Goal: Task Accomplishment & Management: Use online tool/utility

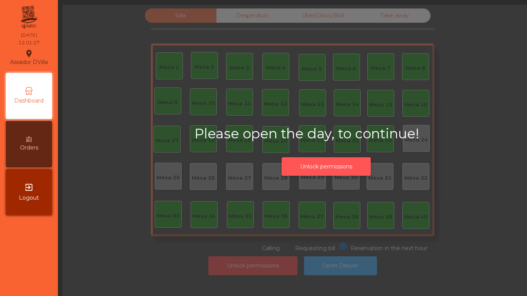
click at [317, 171] on button "Unlock permissions" at bounding box center [325, 166] width 89 height 19
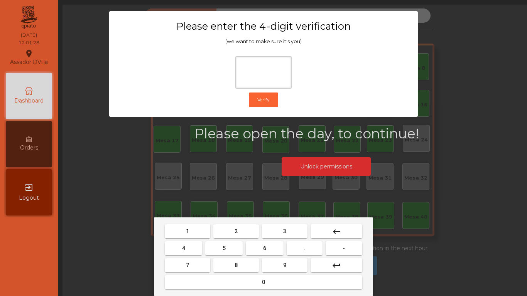
click at [238, 237] on button "2" at bounding box center [235, 231] width 45 height 14
click at [177, 250] on button "4" at bounding box center [183, 248] width 37 height 14
drag, startPoint x: 263, startPoint y: 249, endPoint x: 278, endPoint y: 267, distance: 23.4
click at [263, 249] on span "6" at bounding box center [264, 248] width 3 height 6
type input "***"
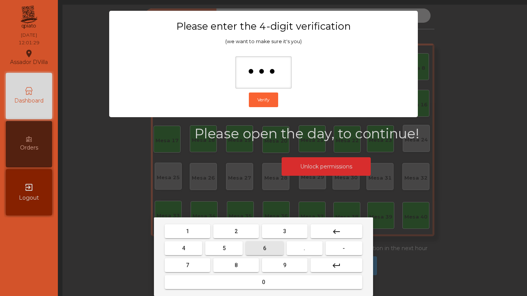
drag, startPoint x: 278, startPoint y: 267, endPoint x: 278, endPoint y: 262, distance: 5.4
click at [278, 268] on button "9" at bounding box center [284, 265] width 45 height 14
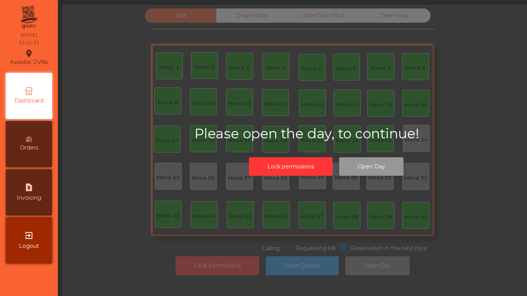
click at [354, 174] on button "Open Day" at bounding box center [371, 166] width 64 height 19
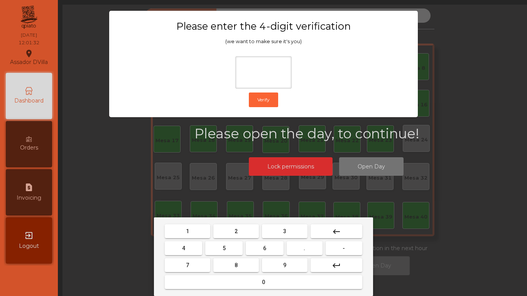
click at [229, 234] on button "2" at bounding box center [235, 231] width 45 height 14
drag, startPoint x: 172, startPoint y: 253, endPoint x: 179, endPoint y: 252, distance: 7.8
click at [172, 253] on button "4" at bounding box center [183, 248] width 37 height 14
drag, startPoint x: 265, startPoint y: 250, endPoint x: 271, endPoint y: 268, distance: 18.4
click at [266, 253] on button "6" at bounding box center [264, 248] width 37 height 14
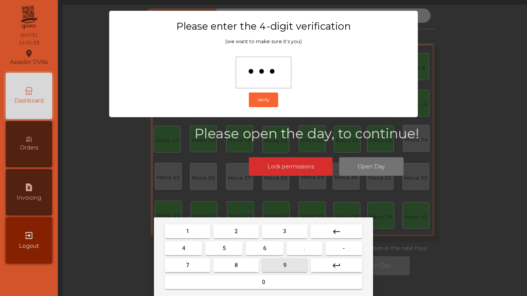
click at [272, 268] on button "9" at bounding box center [284, 265] width 45 height 14
type input "****"
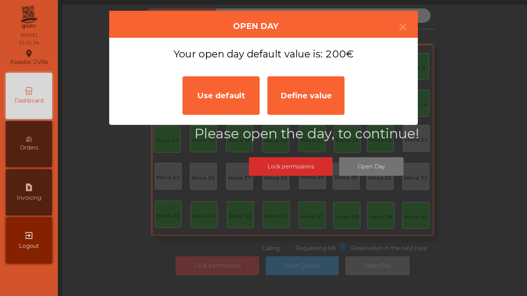
click at [199, 94] on div "Use default" at bounding box center [220, 95] width 77 height 39
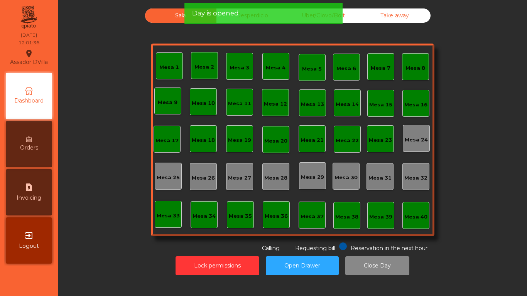
click at [282, 11] on div "Day is opened" at bounding box center [263, 13] width 143 height 10
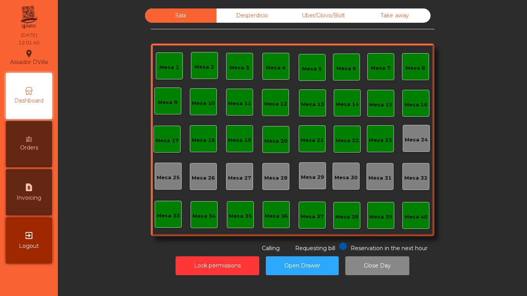
click at [242, 10] on div "Desperdicio" at bounding box center [251, 15] width 71 height 14
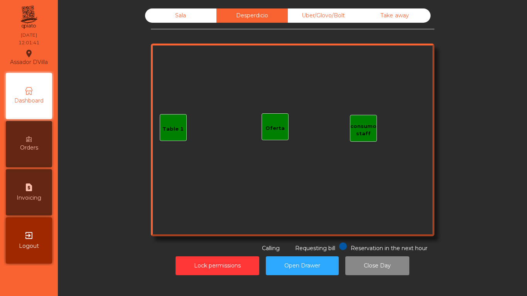
click at [344, 18] on div "Uber/Glovo/Bolt" at bounding box center [323, 15] width 71 height 14
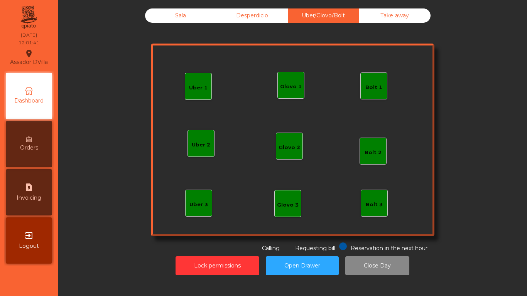
click at [392, 14] on div "Take away" at bounding box center [394, 15] width 71 height 14
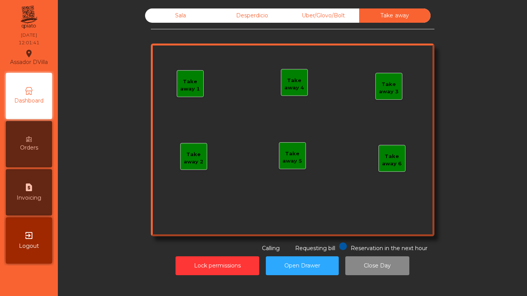
click at [165, 11] on div "Sala" at bounding box center [180, 15] width 71 height 14
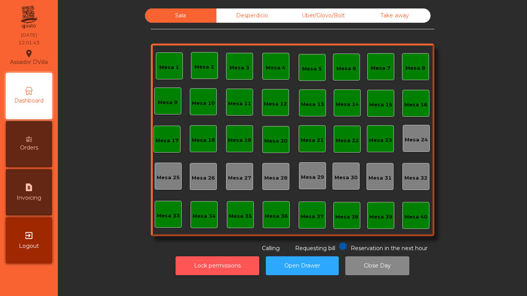
click at [202, 265] on button "Lock permissions" at bounding box center [217, 265] width 84 height 19
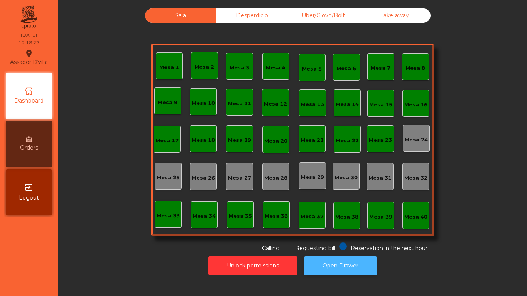
click at [357, 267] on button "Open Drawer" at bounding box center [340, 265] width 73 height 19
drag, startPoint x: 199, startPoint y: 263, endPoint x: 197, endPoint y: 255, distance: 8.3
click at [202, 263] on div "Unlock permissions Open Drawer" at bounding box center [292, 266] width 448 height 27
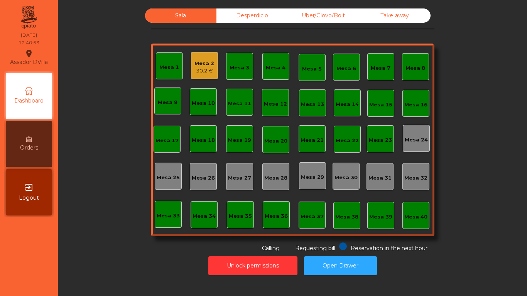
click at [198, 64] on div "Mesa 2" at bounding box center [204, 64] width 20 height 8
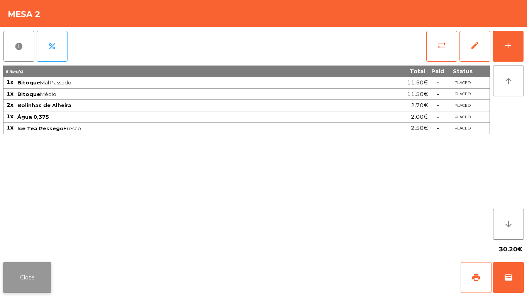
click at [22, 263] on button "Close" at bounding box center [27, 277] width 48 height 31
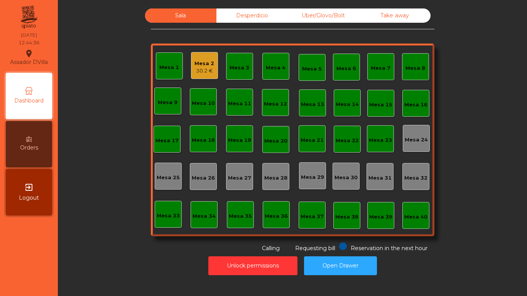
click at [195, 68] on div "30.2 €" at bounding box center [204, 71] width 20 height 8
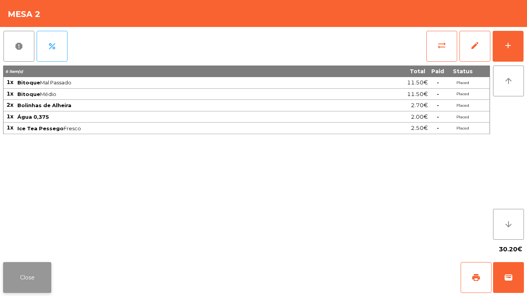
click at [25, 275] on button "Close" at bounding box center [27, 277] width 48 height 31
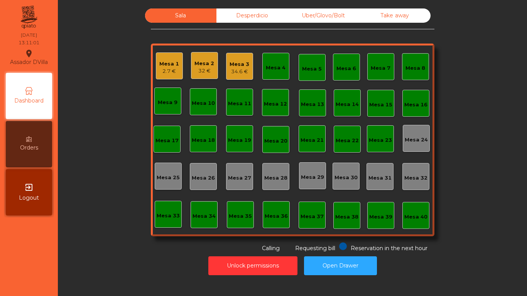
click at [67, 232] on div "Sala Desperdicio Uber/Glovo/Bolt Take away Mesa 1 2.7 € Mesa 2 32 € Mesa 3 34.6…" at bounding box center [292, 148] width 469 height 296
click at [166, 66] on div "Mesa 1" at bounding box center [169, 64] width 20 height 8
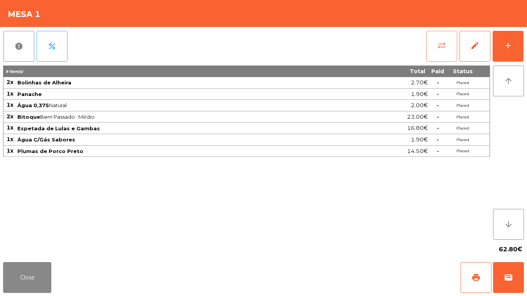
click at [431, 51] on button "sync_alt" at bounding box center [441, 46] width 31 height 31
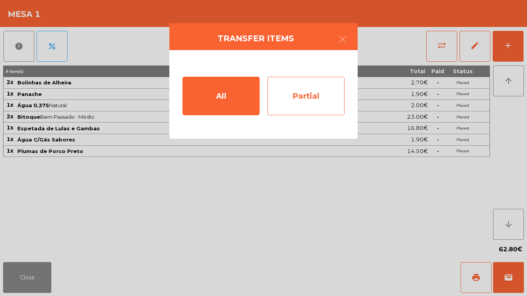
click at [328, 93] on div "Partial" at bounding box center [305, 96] width 77 height 39
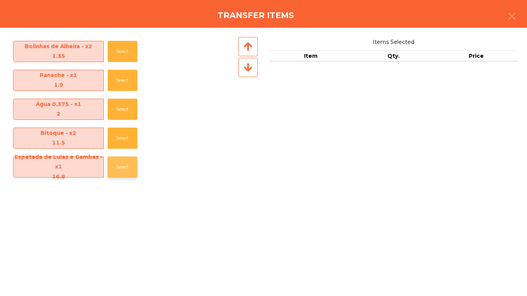
click at [122, 174] on button "Select" at bounding box center [123, 167] width 30 height 21
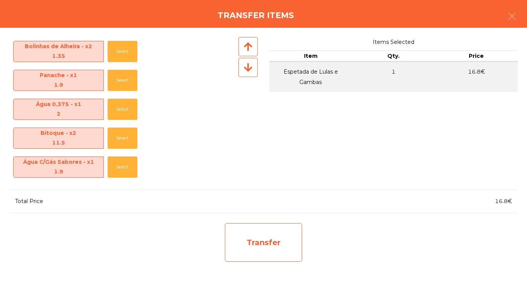
click at [261, 232] on div "Transfer" at bounding box center [263, 242] width 77 height 39
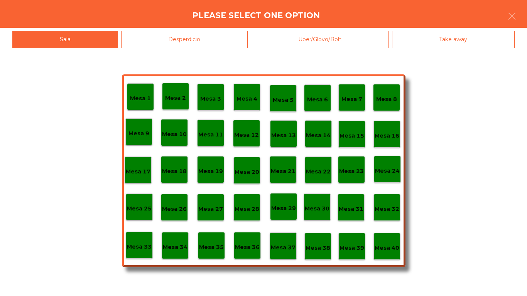
click at [210, 42] on div "Desperdicio" at bounding box center [184, 39] width 127 height 17
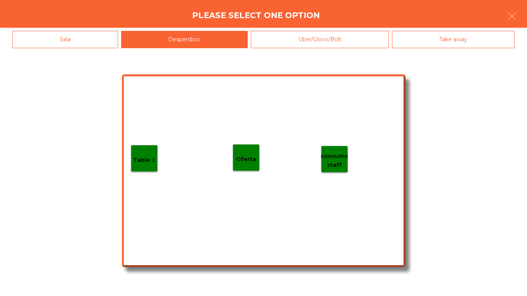
click at [151, 160] on p "Table 1" at bounding box center [144, 160] width 22 height 9
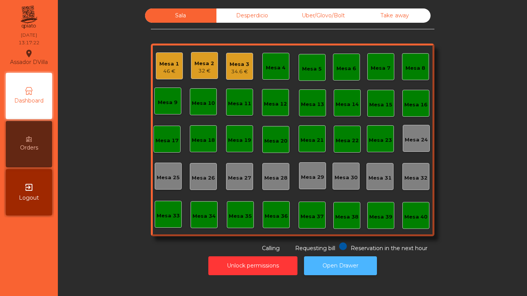
click at [341, 260] on button "Open Drawer" at bounding box center [340, 265] width 73 height 19
click at [211, 73] on div "32 €" at bounding box center [204, 71] width 20 height 8
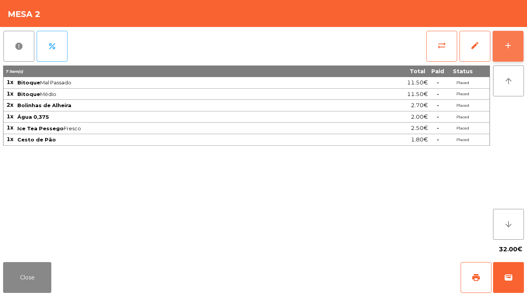
click at [510, 39] on button "add" at bounding box center [507, 46] width 31 height 31
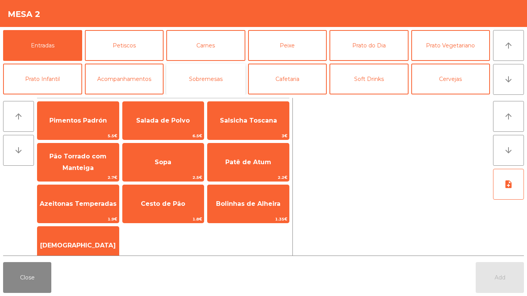
click at [194, 76] on button "Sobremesas" at bounding box center [205, 79] width 79 height 31
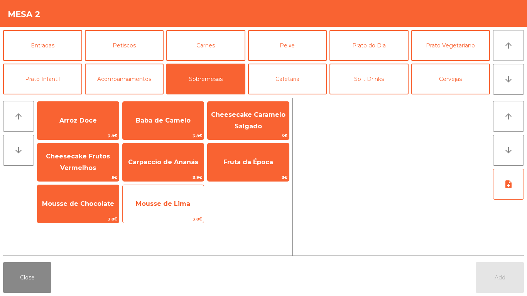
click at [152, 205] on span "Mousse de Lima" at bounding box center [163, 203] width 54 height 7
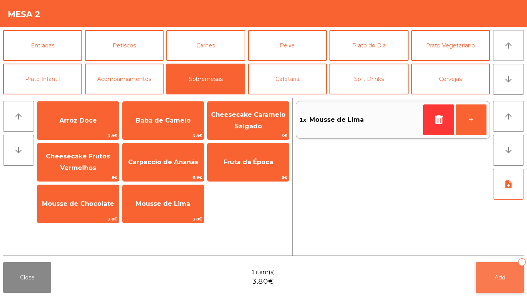
click at [500, 267] on button "Add 1" at bounding box center [499, 277] width 48 height 31
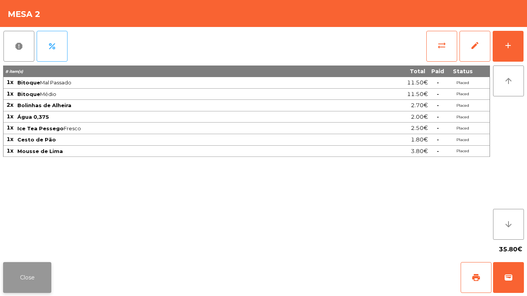
click at [37, 268] on button "Close" at bounding box center [27, 277] width 48 height 31
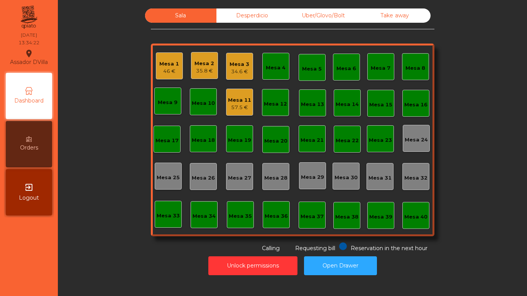
click at [232, 106] on div "57.5 €" at bounding box center [239, 108] width 23 height 8
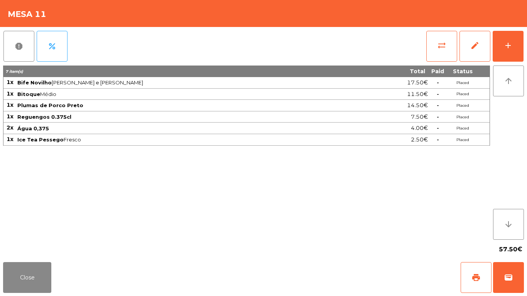
click at [526, 42] on div "report percent sync_alt edit add 7 item(s) Total Paid Status 1x Bife Novilho Mé…" at bounding box center [263, 143] width 527 height 232
click at [515, 44] on button "add" at bounding box center [507, 46] width 31 height 31
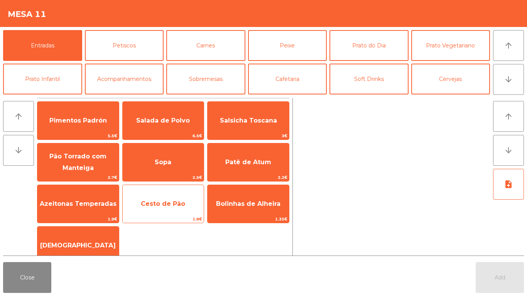
click at [156, 202] on span "Cesto de Pão" at bounding box center [163, 203] width 44 height 7
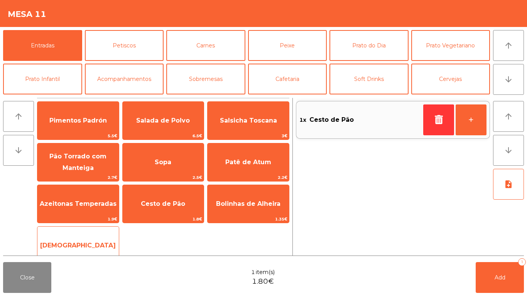
click at [84, 237] on span "[DEMOGRAPHIC_DATA]" at bounding box center [77, 245] width 81 height 21
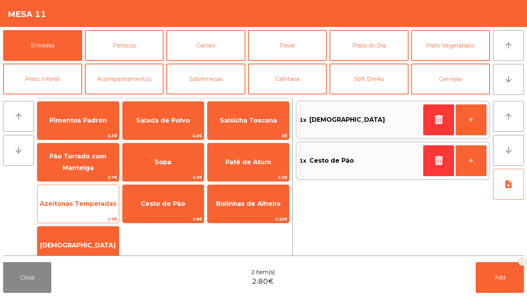
click at [67, 195] on span "Azeitonas Temperadas" at bounding box center [77, 204] width 81 height 21
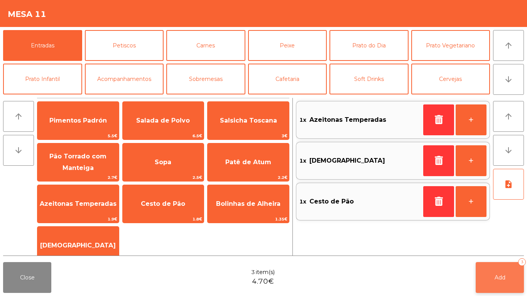
click at [496, 264] on button "Add 3" at bounding box center [499, 277] width 48 height 31
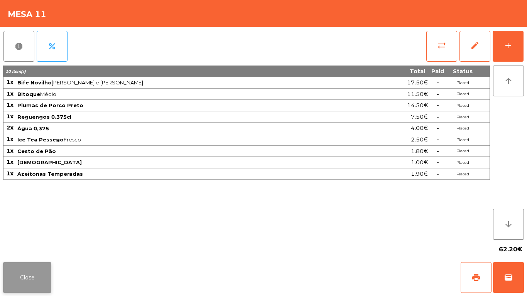
click at [25, 266] on button "Close" at bounding box center [27, 277] width 48 height 31
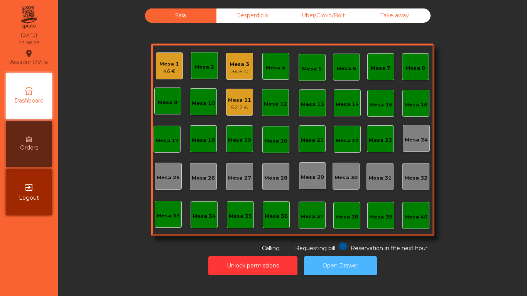
click at [343, 266] on button "Open Drawer" at bounding box center [340, 265] width 73 height 19
click at [240, 105] on div "62.2 €" at bounding box center [239, 108] width 23 height 8
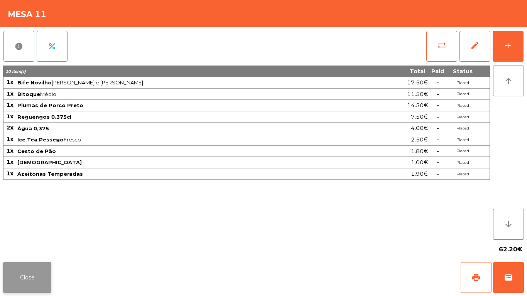
click at [35, 264] on button "Close" at bounding box center [27, 277] width 48 height 31
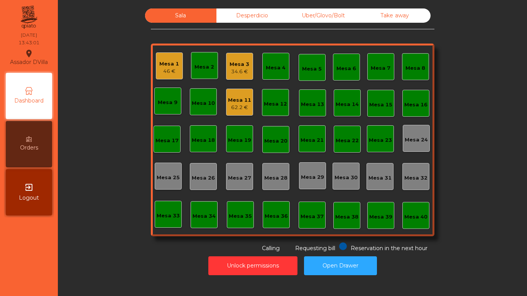
click at [103, 235] on div "Sala Desperdicio Uber/Glovo/Bolt Take away Mesa 1 46 € Mesa 2 Mesa 3 34.6 € Mes…" at bounding box center [292, 130] width 448 height 244
click at [230, 103] on div "Mesa 11" at bounding box center [239, 100] width 23 height 8
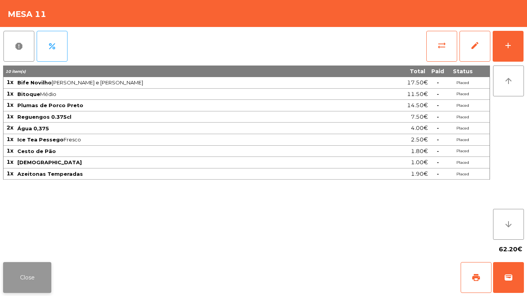
click at [39, 263] on button "Close" at bounding box center [27, 277] width 48 height 31
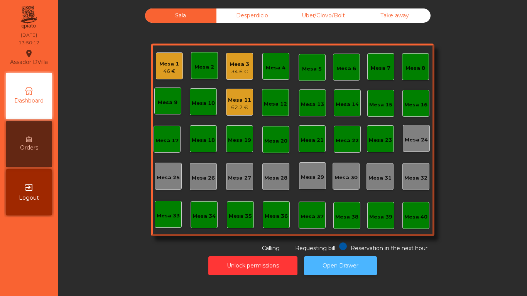
click at [338, 259] on button "Open Drawer" at bounding box center [340, 265] width 73 height 19
click at [241, 61] on div "Mesa 3" at bounding box center [239, 65] width 20 height 8
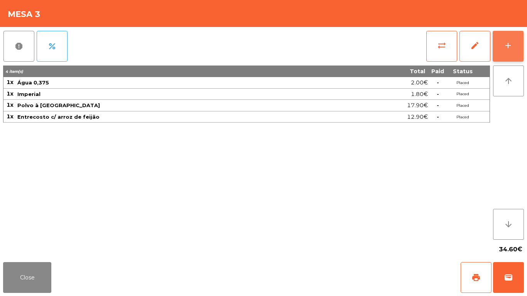
click at [515, 37] on button "add" at bounding box center [507, 46] width 31 height 31
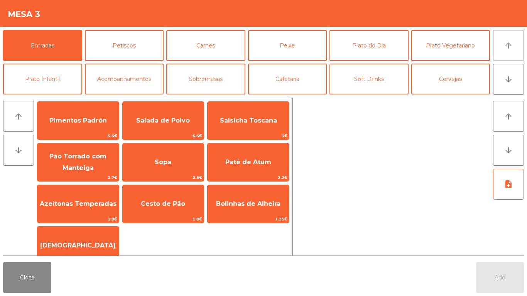
click at [519, 41] on button "arrow_upward" at bounding box center [508, 45] width 31 height 31
click at [295, 78] on button "Cafetaria" at bounding box center [287, 79] width 79 height 31
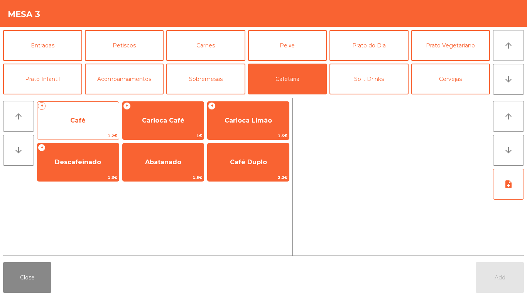
click at [78, 118] on span "Café" at bounding box center [77, 120] width 15 height 7
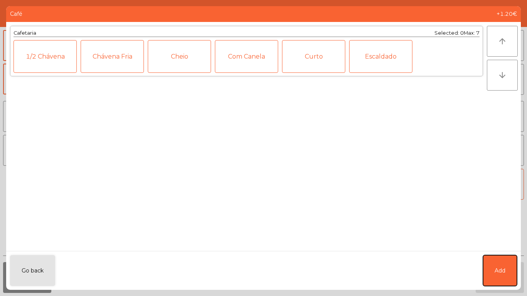
click at [497, 264] on button "Add" at bounding box center [500, 270] width 34 height 31
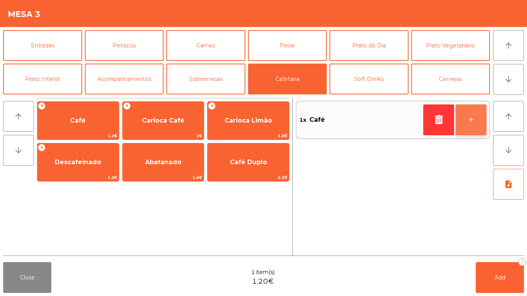
click at [475, 110] on button "+" at bounding box center [470, 119] width 31 height 31
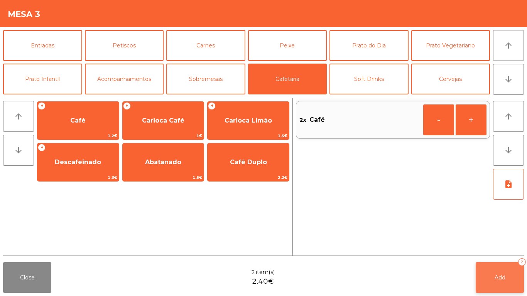
click at [502, 270] on button "Add 2" at bounding box center [499, 277] width 48 height 31
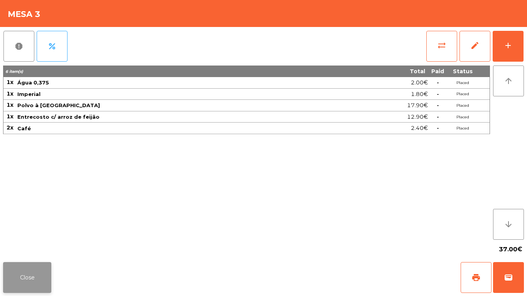
click at [30, 263] on button "Close" at bounding box center [27, 277] width 48 height 31
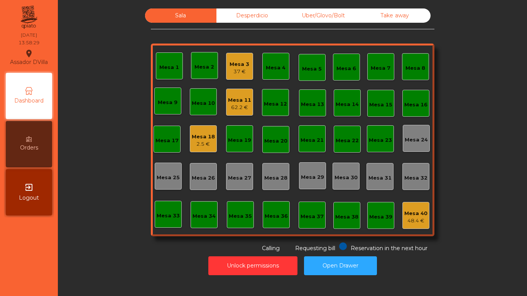
click at [335, 250] on div "Reservation in the next hour Requesting bill Calling" at bounding box center [291, 248] width 280 height 10
click at [332, 258] on button "Open Drawer" at bounding box center [340, 265] width 73 height 19
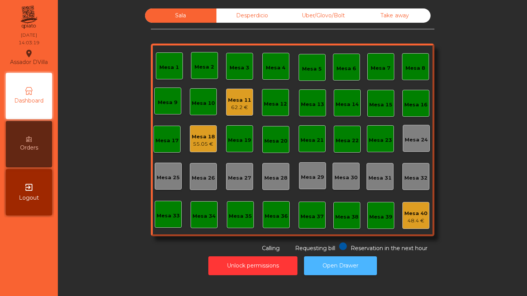
click at [343, 266] on button "Open Drawer" at bounding box center [340, 265] width 73 height 19
click at [201, 145] on div "55.05 €" at bounding box center [203, 144] width 23 height 8
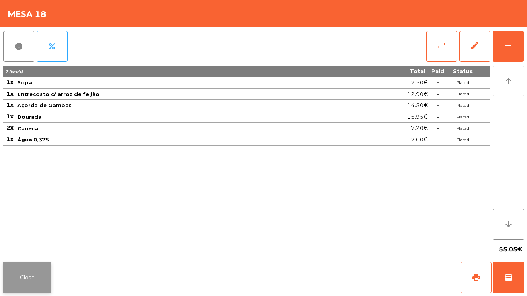
click at [10, 281] on button "Close" at bounding box center [27, 277] width 48 height 31
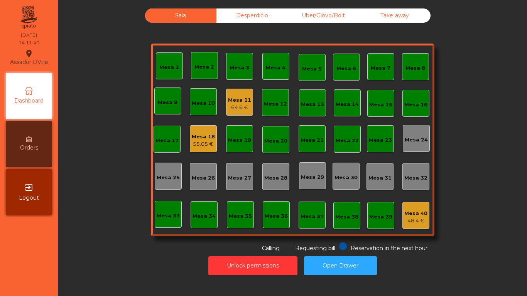
click at [198, 135] on div "Mesa 18" at bounding box center [203, 137] width 23 height 8
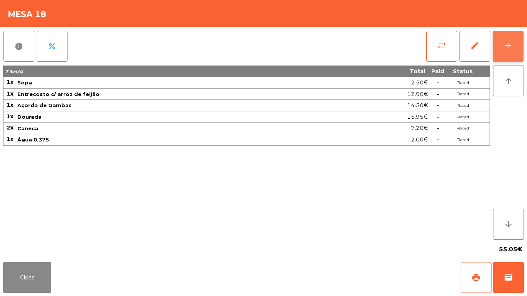
click at [510, 37] on button "add" at bounding box center [507, 46] width 31 height 31
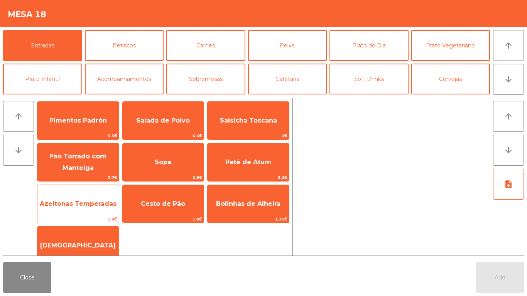
click at [91, 207] on span "Azeitonas Temperadas" at bounding box center [78, 203] width 77 height 7
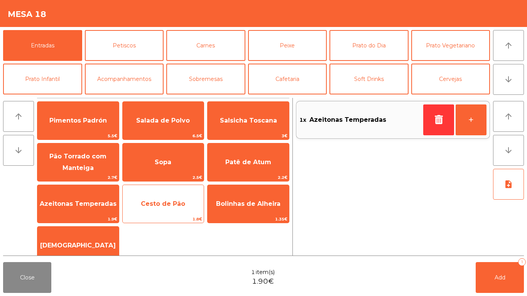
click at [160, 200] on span "Cesto de Pão" at bounding box center [163, 203] width 44 height 7
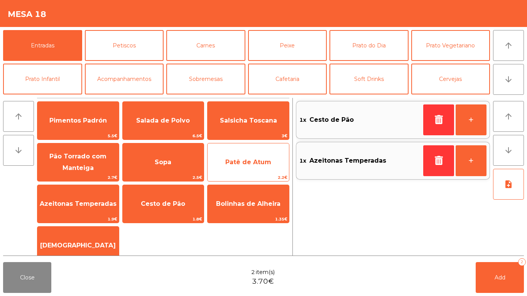
click at [243, 156] on span "Patê de Atum" at bounding box center [247, 162] width 81 height 21
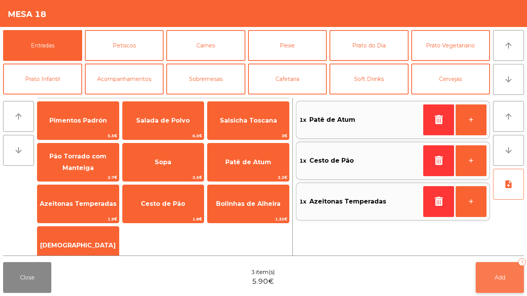
click at [504, 286] on button "Add 3" at bounding box center [499, 277] width 48 height 31
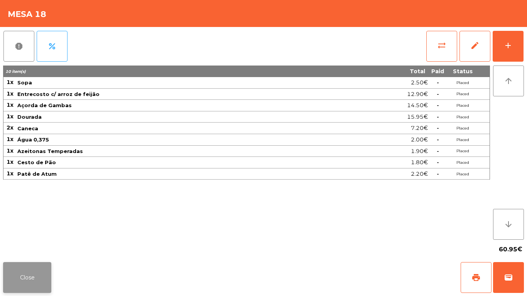
click at [31, 286] on button "Close" at bounding box center [27, 277] width 48 height 31
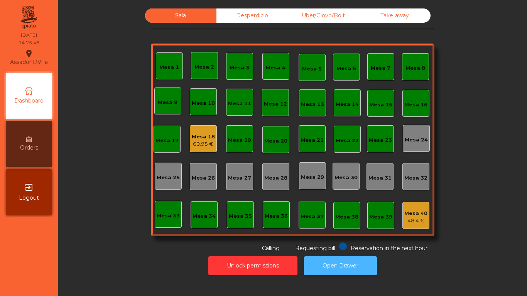
click at [359, 272] on button "Open Drawer" at bounding box center [340, 265] width 73 height 19
click at [325, 262] on button "Open Drawer" at bounding box center [340, 265] width 73 height 19
click at [81, 296] on div "Assador DVilla location_on [DATE] 14:39:16 Dashboard Orders exit_to_app Logout …" at bounding box center [263, 148] width 527 height 296
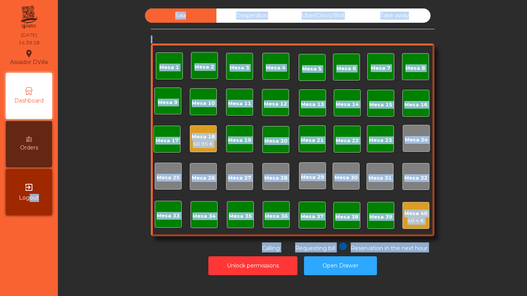
click at [209, 135] on div "Mesa 18" at bounding box center [203, 137] width 23 height 8
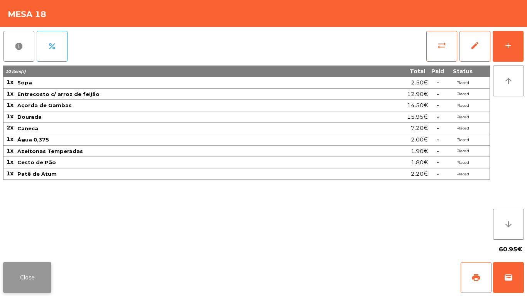
click at [29, 286] on button "Close" at bounding box center [27, 277] width 48 height 31
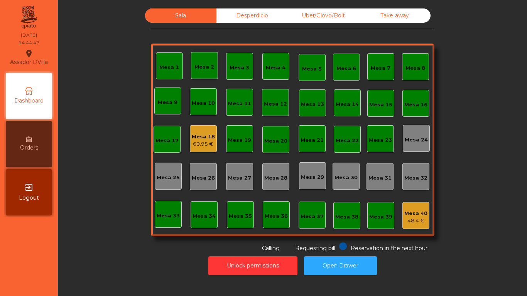
click at [209, 131] on div "Mesa 18 60.95 €" at bounding box center [203, 139] width 23 height 18
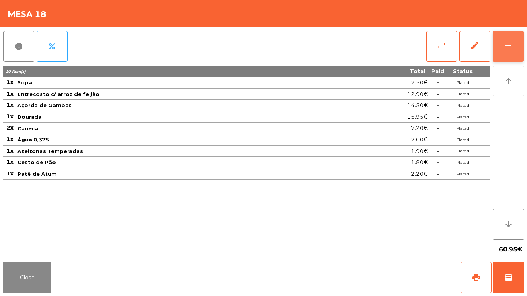
click at [507, 46] on div "add" at bounding box center [507, 45] width 9 height 9
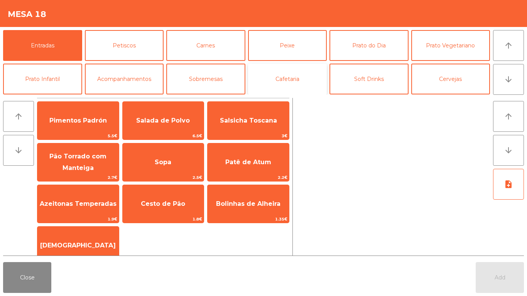
click at [273, 72] on button "Cafetaria" at bounding box center [287, 79] width 79 height 31
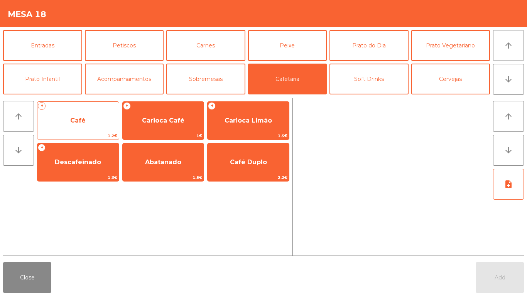
click at [97, 113] on span "Café" at bounding box center [77, 120] width 81 height 21
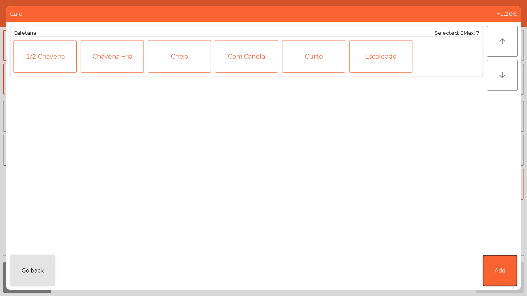
drag, startPoint x: 501, startPoint y: 277, endPoint x: 499, endPoint y: 168, distance: 109.1
click at [501, 276] on button "Add" at bounding box center [500, 270] width 34 height 31
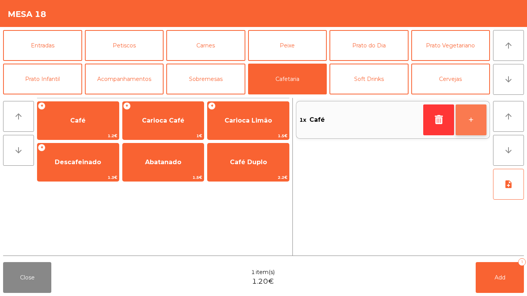
click at [463, 133] on button "+" at bounding box center [470, 119] width 31 height 31
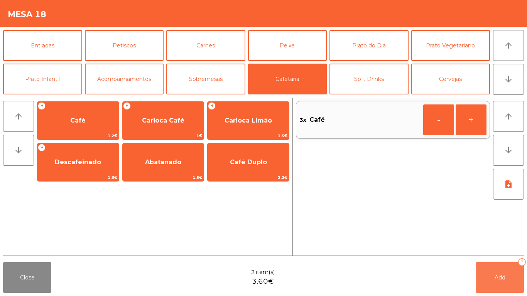
click at [507, 276] on button "Add 3" at bounding box center [499, 277] width 48 height 31
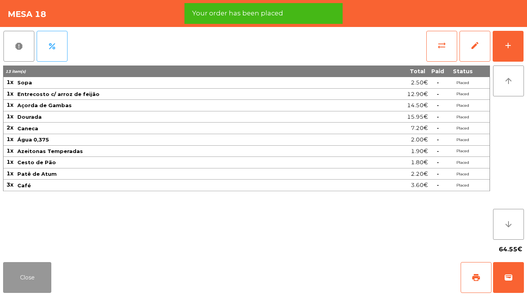
click at [38, 277] on button "Close" at bounding box center [27, 277] width 48 height 31
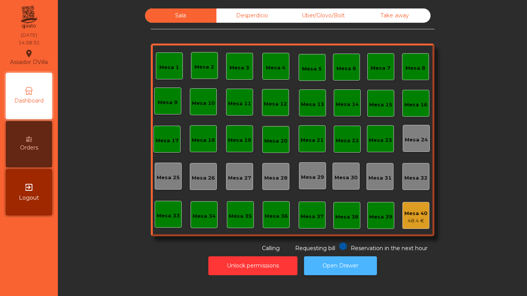
click at [344, 266] on button "Open Drawer" at bounding box center [340, 265] width 73 height 19
